Goal: Information Seeking & Learning: Learn about a topic

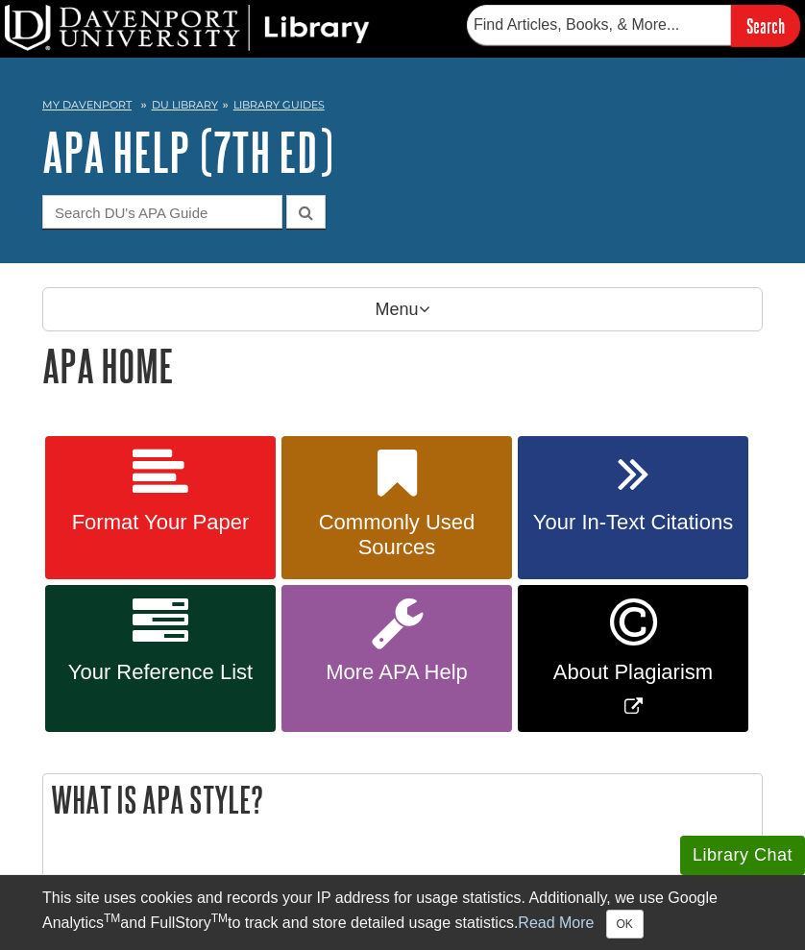
click at [129, 555] on link "Format Your Paper" at bounding box center [160, 508] width 231 height 144
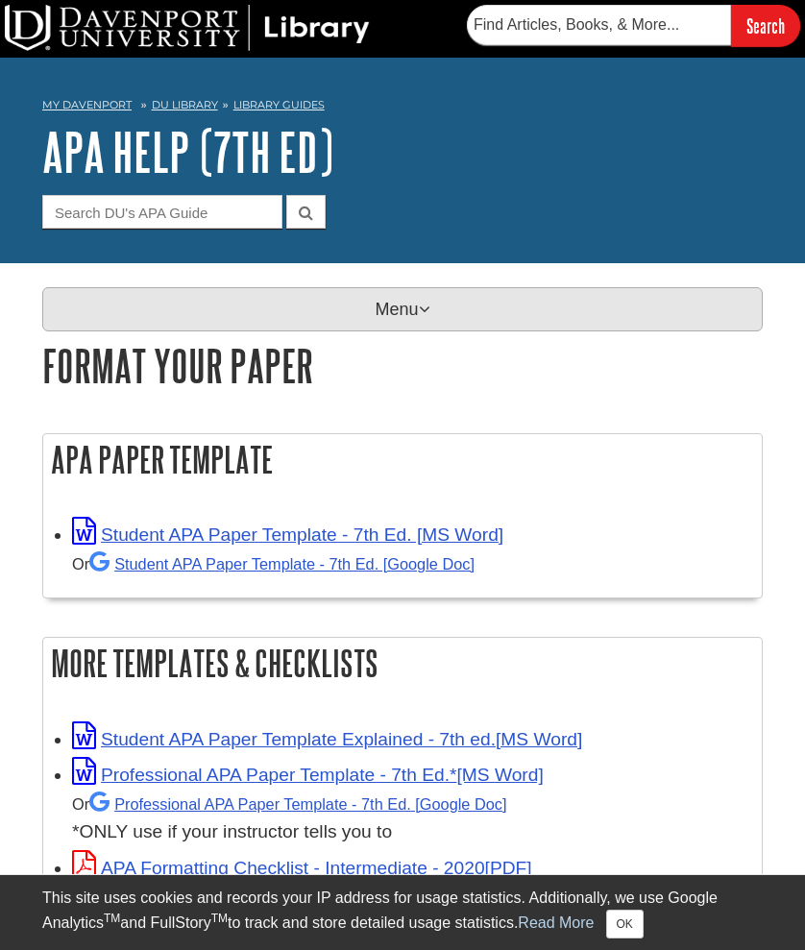
click at [378, 304] on p "Menu" at bounding box center [402, 309] width 721 height 44
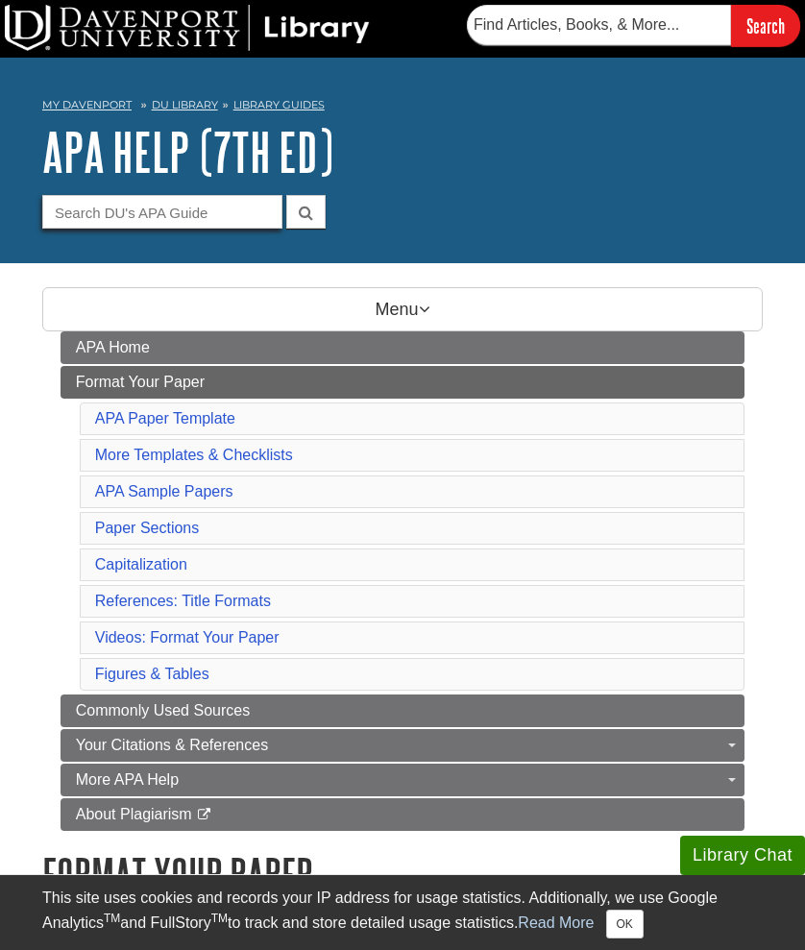
click at [229, 210] on input "Guide Search Terms" at bounding box center [162, 212] width 240 height 34
type input "paraphrasing"
click at [306, 210] on button "submit" at bounding box center [305, 212] width 39 height 34
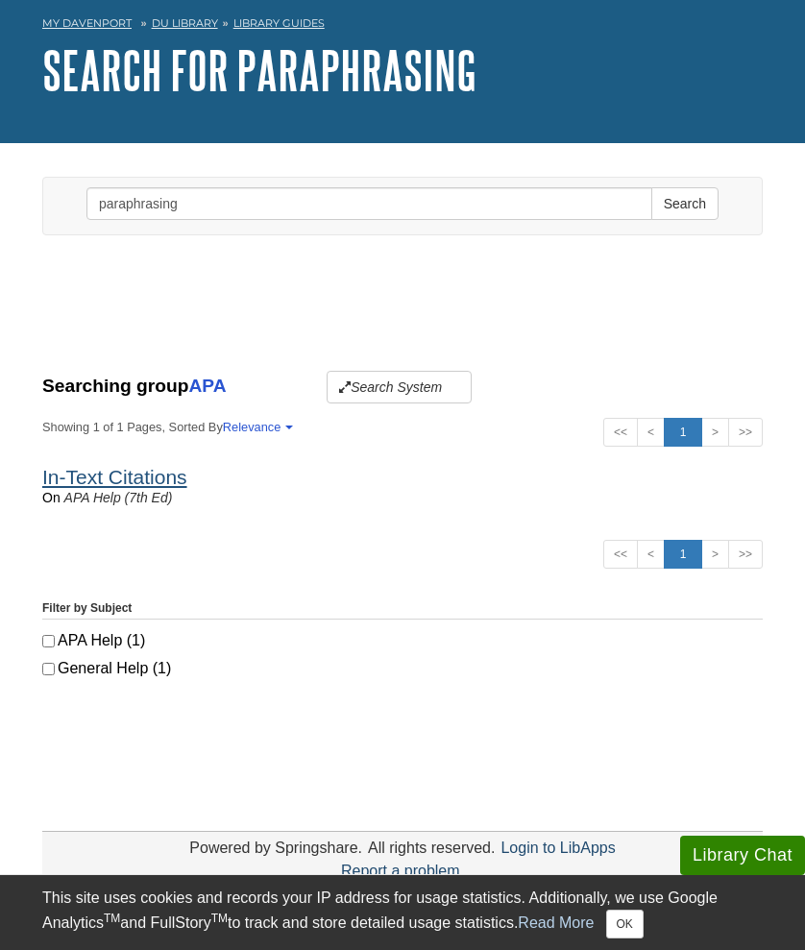
scroll to position [87, 0]
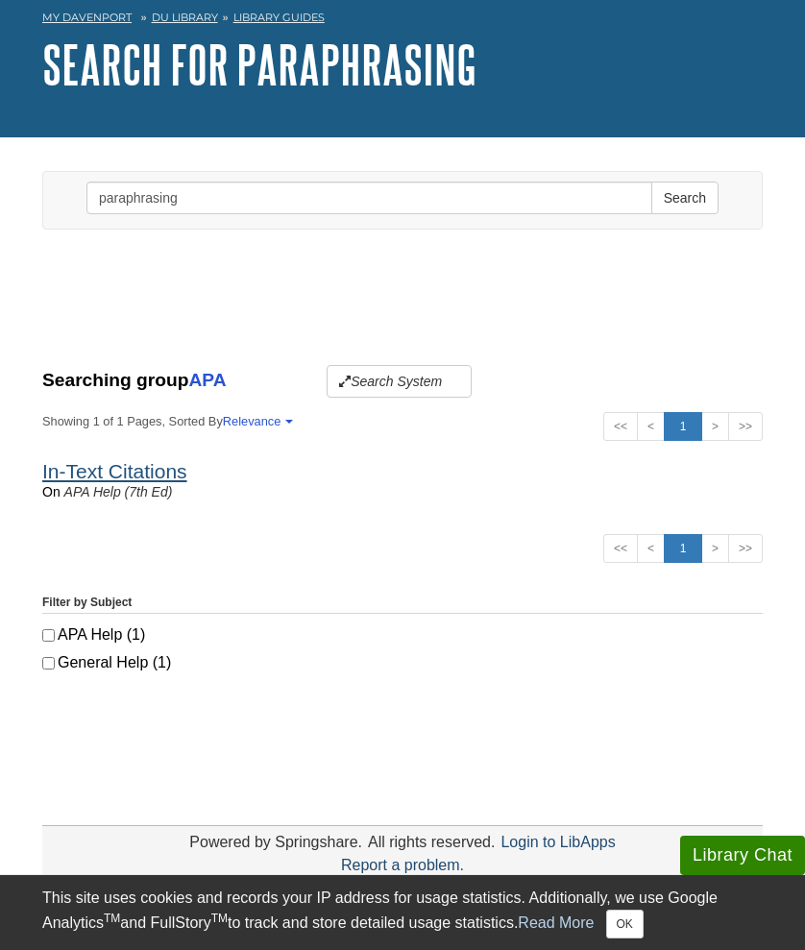
click at [133, 472] on link "In-Text Citations" at bounding box center [114, 471] width 145 height 22
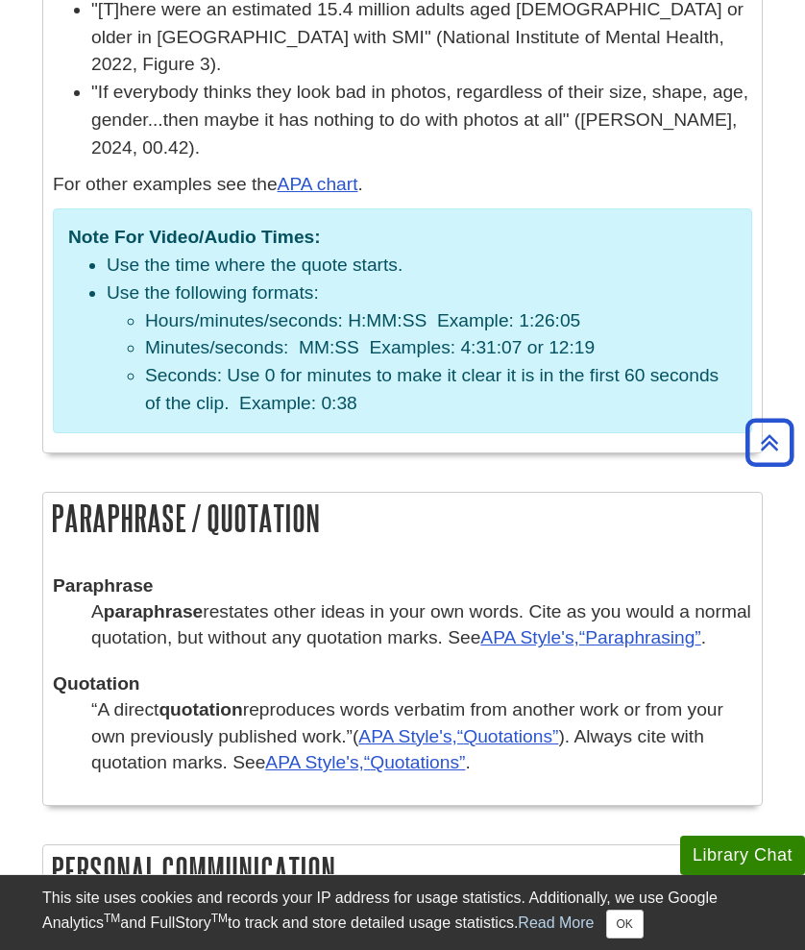
scroll to position [3467, 0]
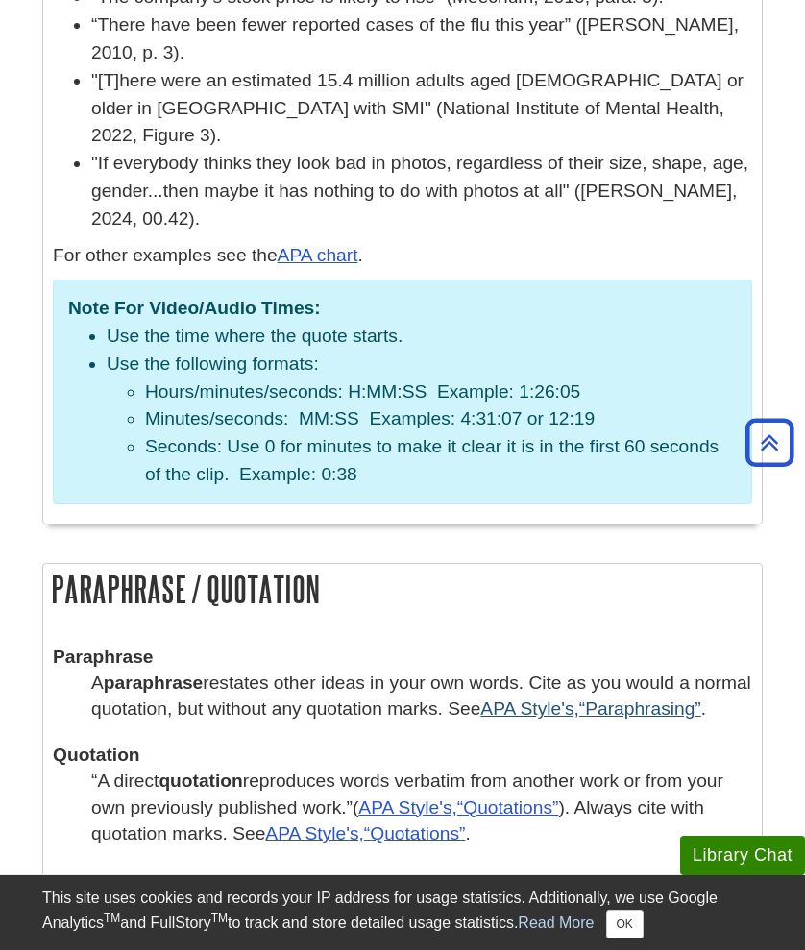
click at [554, 699] on link "APA Style's, Paraphrasing" at bounding box center [590, 709] width 220 height 20
